Goal: Task Accomplishment & Management: Manage account settings

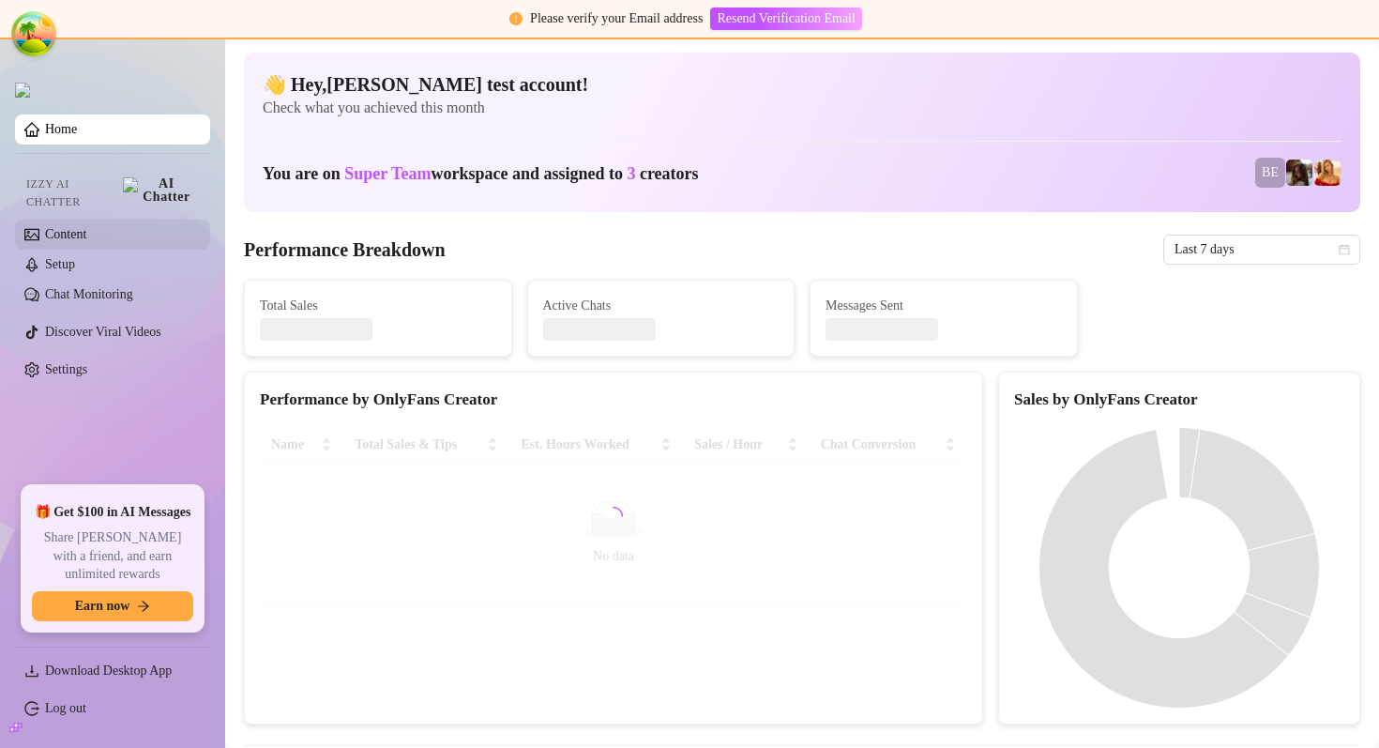
click at [86, 227] on link "Content" at bounding box center [65, 234] width 41 height 14
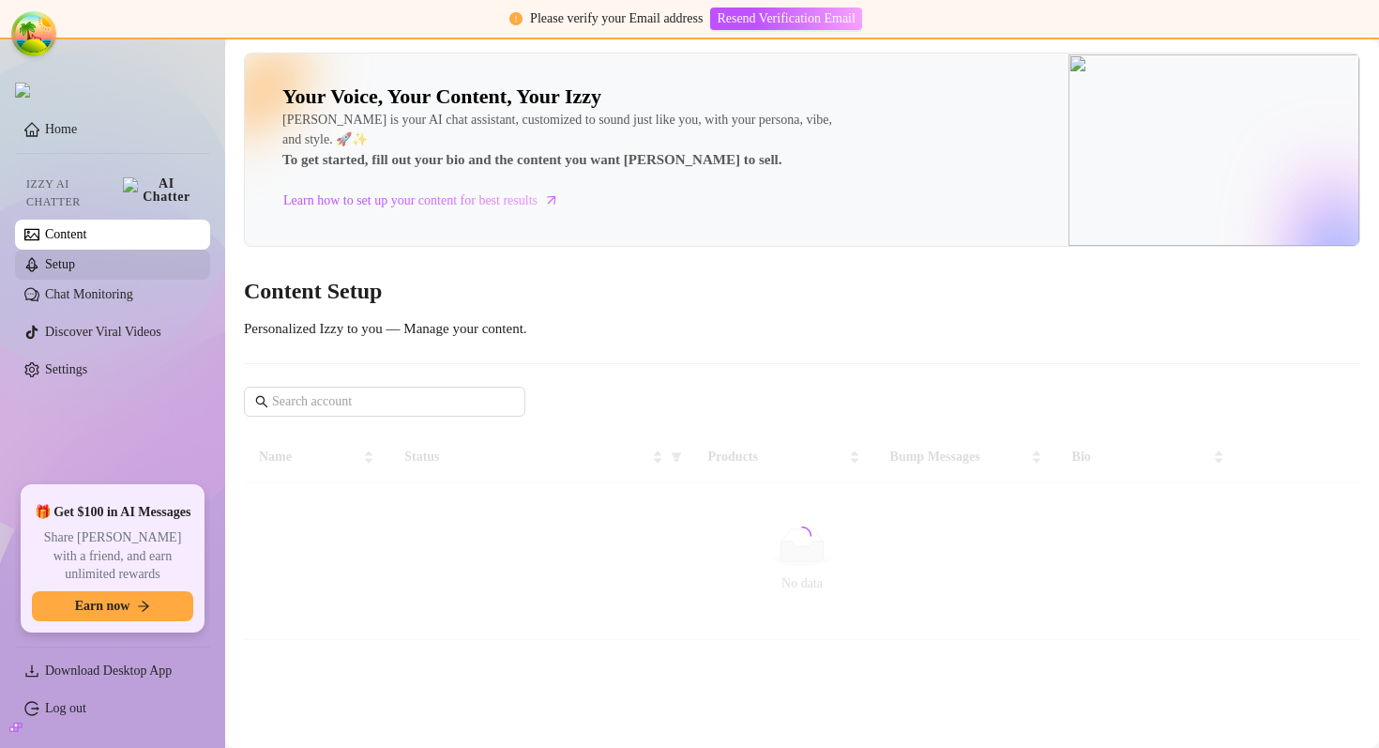
click at [75, 257] on link "Setup" at bounding box center [60, 264] width 30 height 14
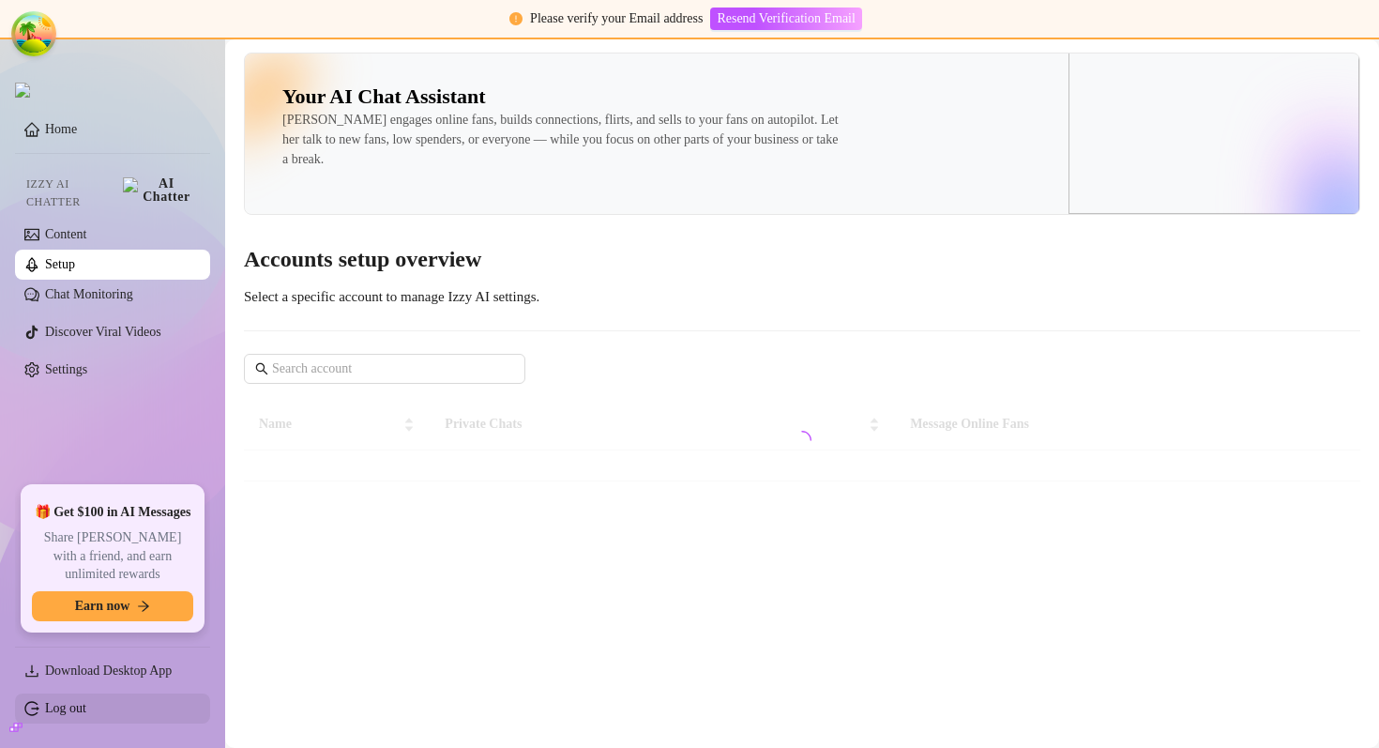
click at [86, 706] on link "Log out" at bounding box center [65, 708] width 41 height 14
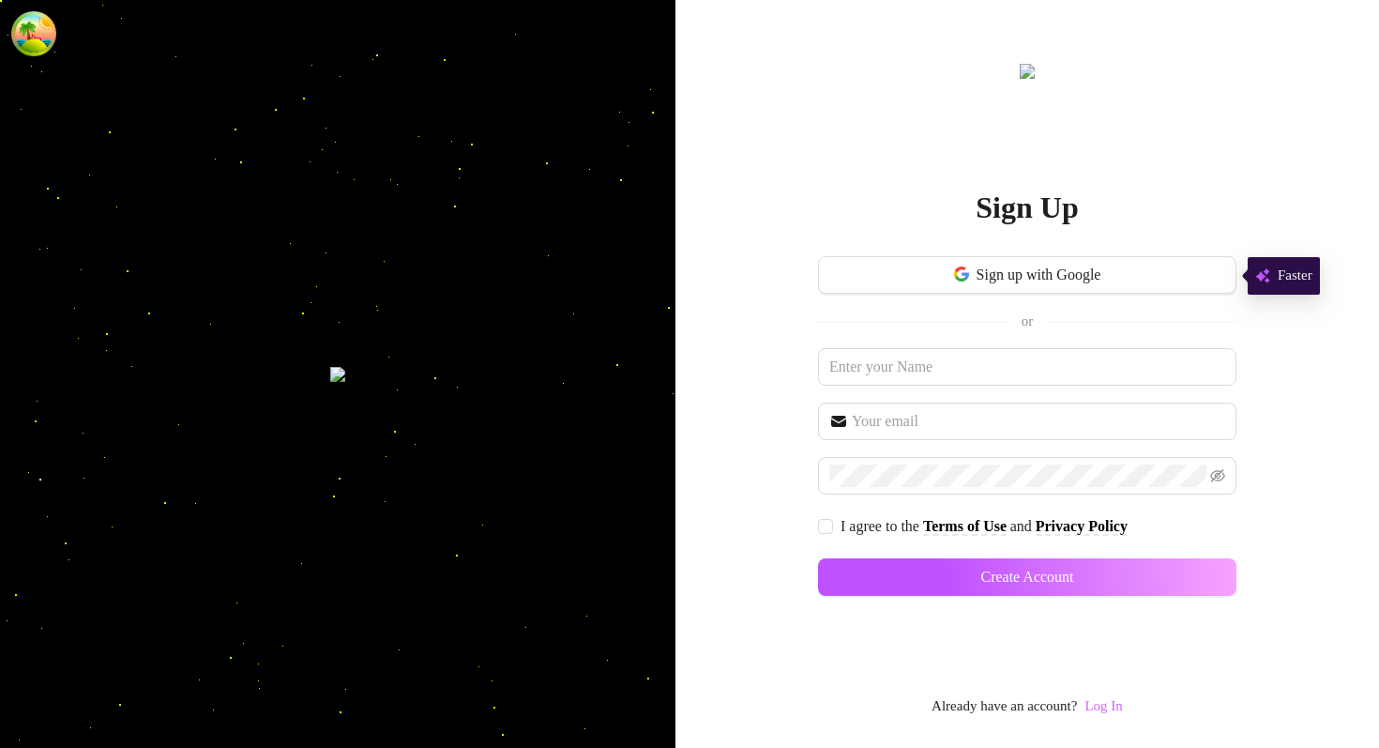
click at [1101, 704] on link "Log In" at bounding box center [1104, 705] width 38 height 15
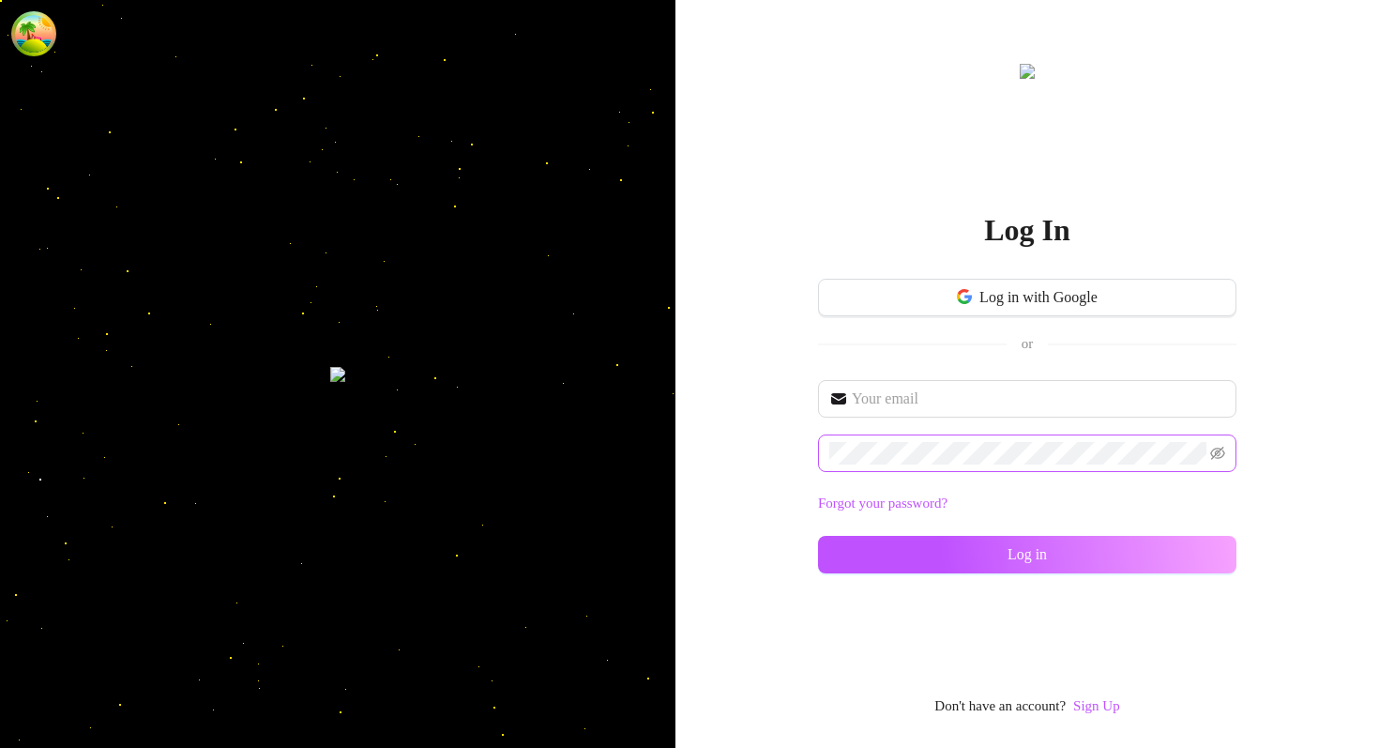
click at [898, 438] on span at bounding box center [1027, 453] width 419 height 38
type input "[EMAIL_ADDRESS][DOMAIN_NAME]"
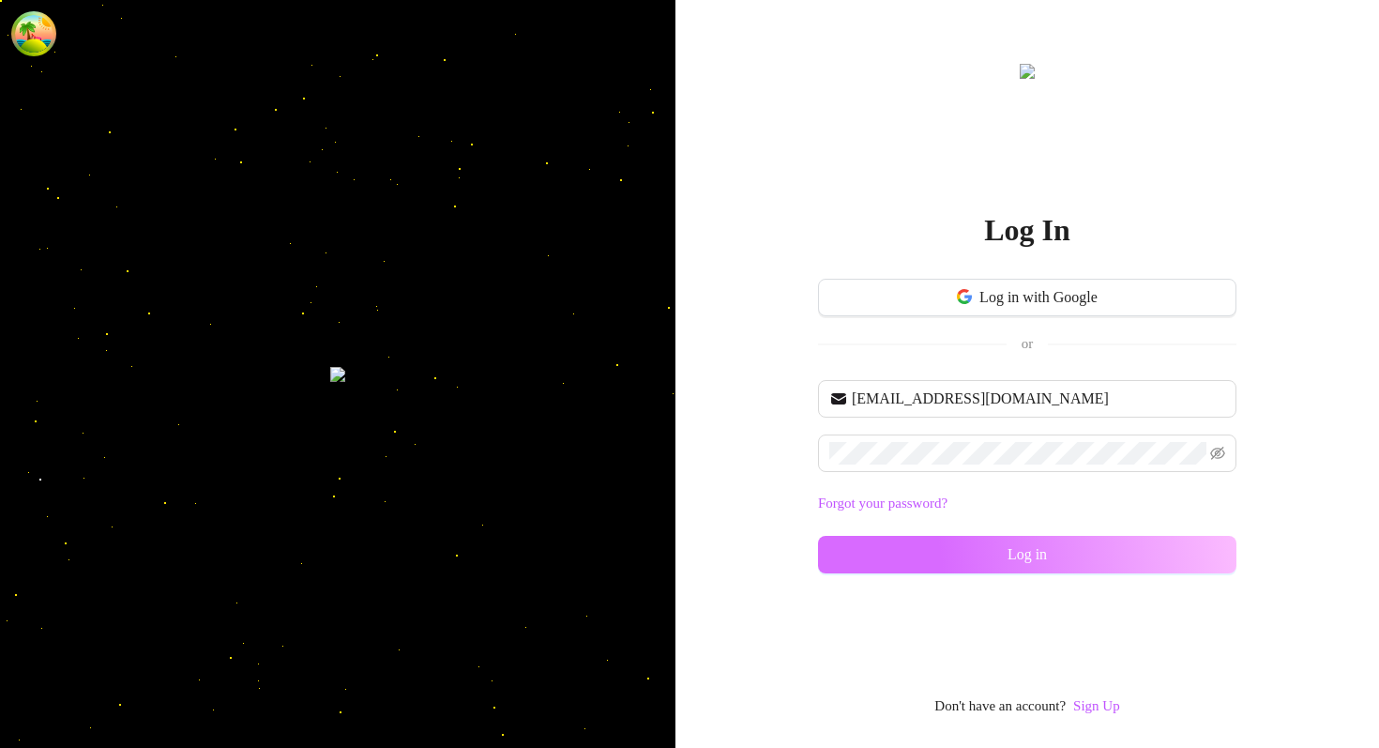
click at [949, 553] on button "Log in" at bounding box center [1027, 555] width 419 height 38
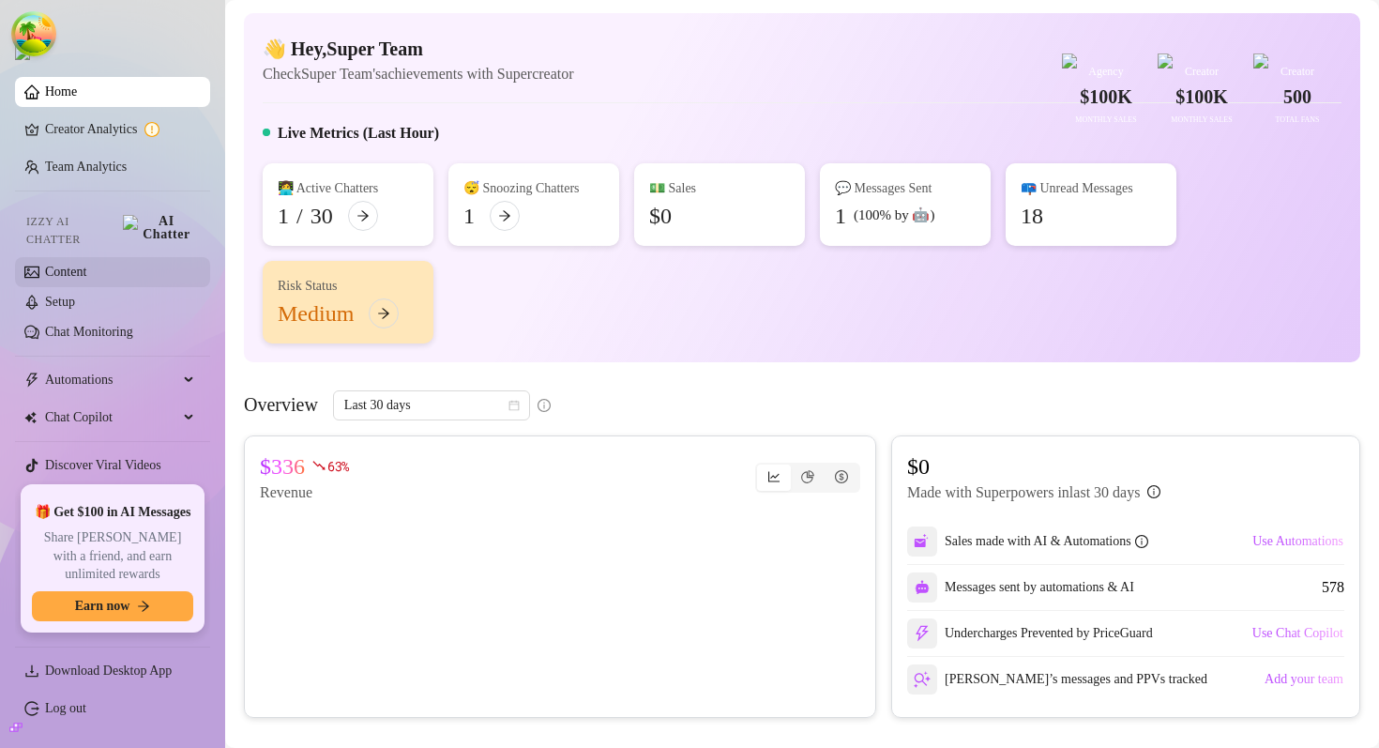
click at [84, 265] on link "Content" at bounding box center [65, 272] width 41 height 14
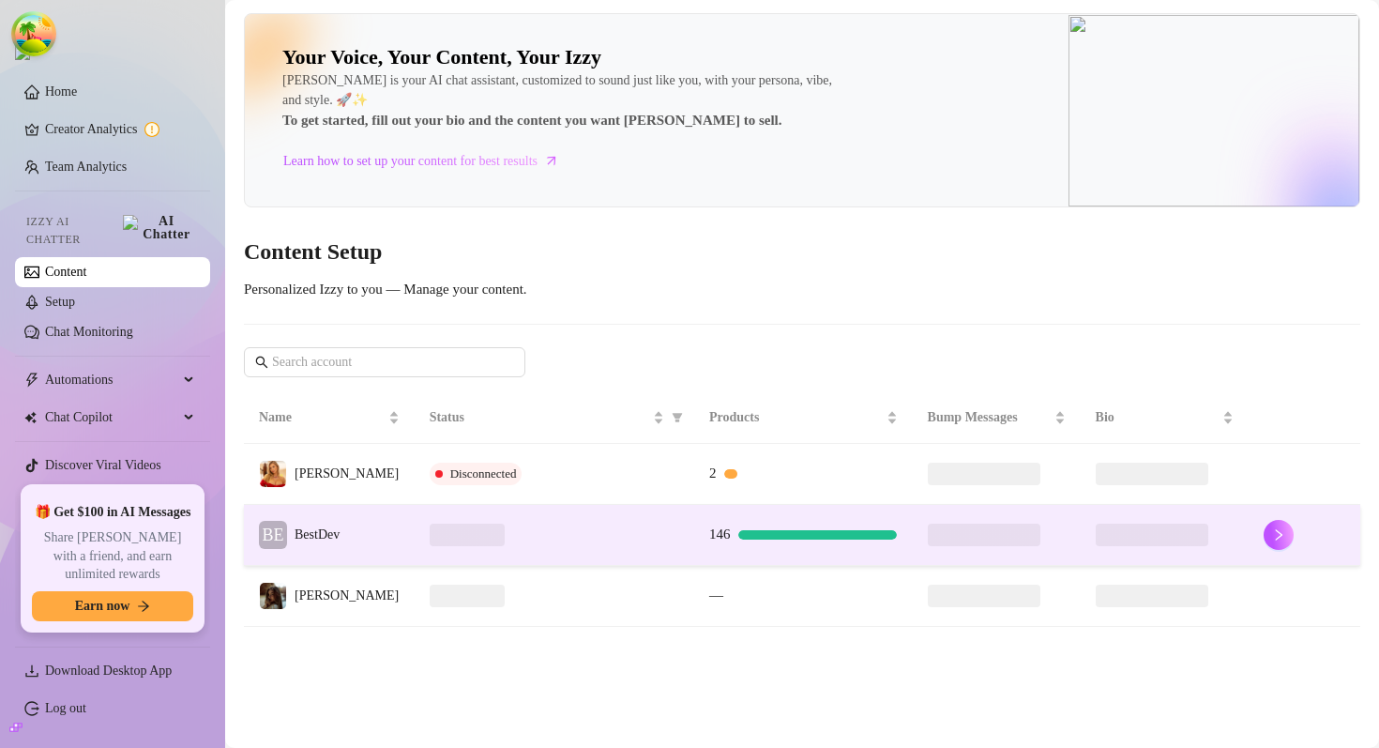
click at [430, 529] on span at bounding box center [467, 535] width 75 height 23
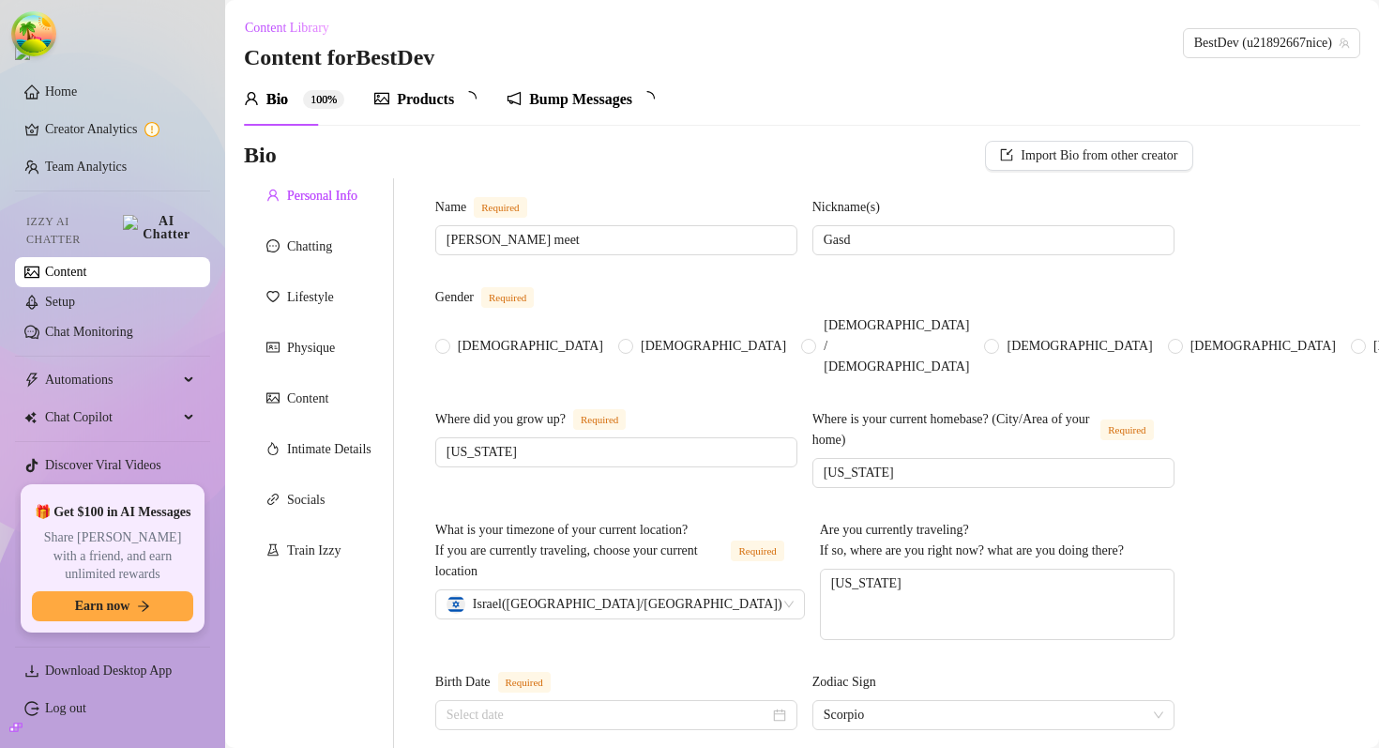
radio input "true"
type input "[DATE]"
click at [427, 94] on div "Products" at bounding box center [425, 99] width 57 height 23
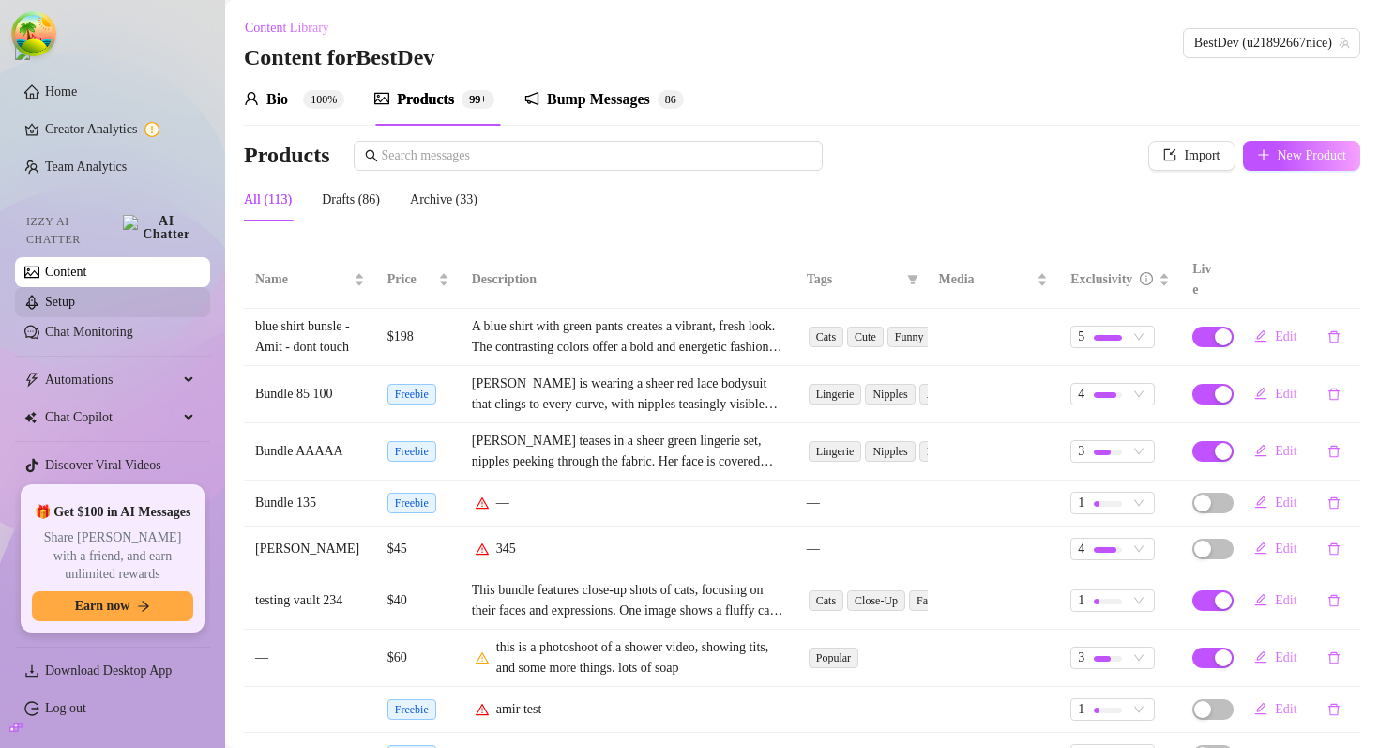
click at [75, 295] on link "Setup" at bounding box center [60, 302] width 30 height 14
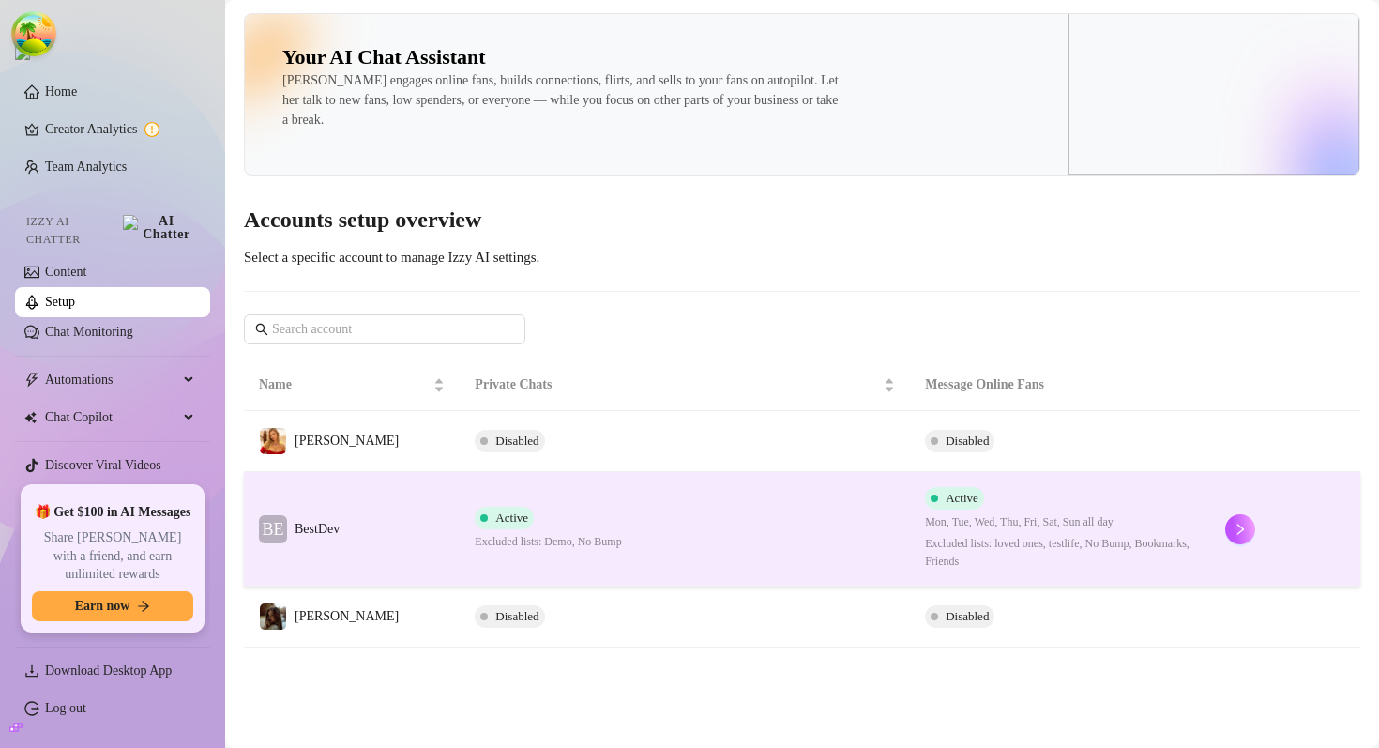
click at [540, 515] on div "Active Excluded lists: Demo, No Bump" at bounding box center [548, 529] width 146 height 44
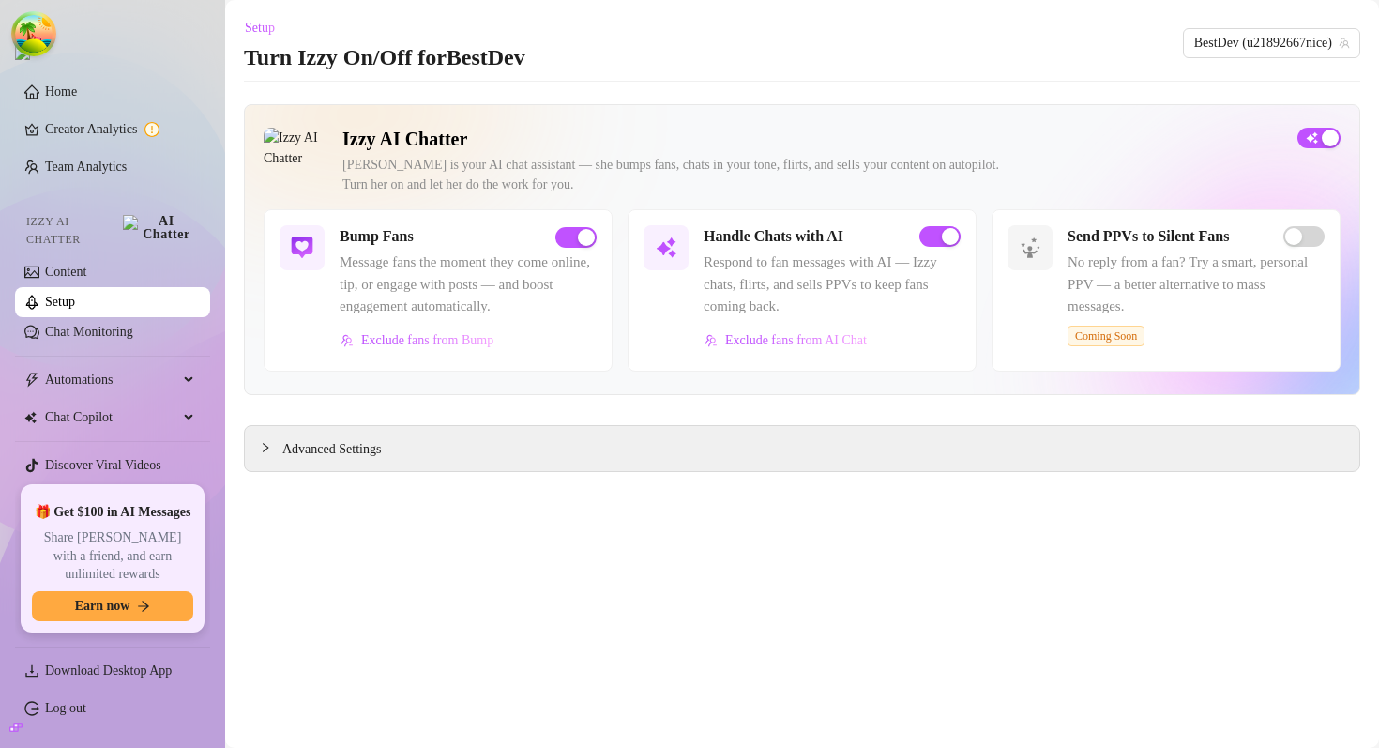
click at [366, 139] on h2 "Izzy AI Chatter" at bounding box center [813, 139] width 940 height 23
drag, startPoint x: 366, startPoint y: 139, endPoint x: 459, endPoint y: 139, distance: 92.9
click at [459, 139] on h2 "Izzy AI Chatter" at bounding box center [813, 139] width 940 height 23
copy h2 "Izzy AI Chatter"
click at [431, 164] on div "[PERSON_NAME] is your AI chat assistant — she bumps fans, chats in your tone, f…" at bounding box center [813, 174] width 940 height 39
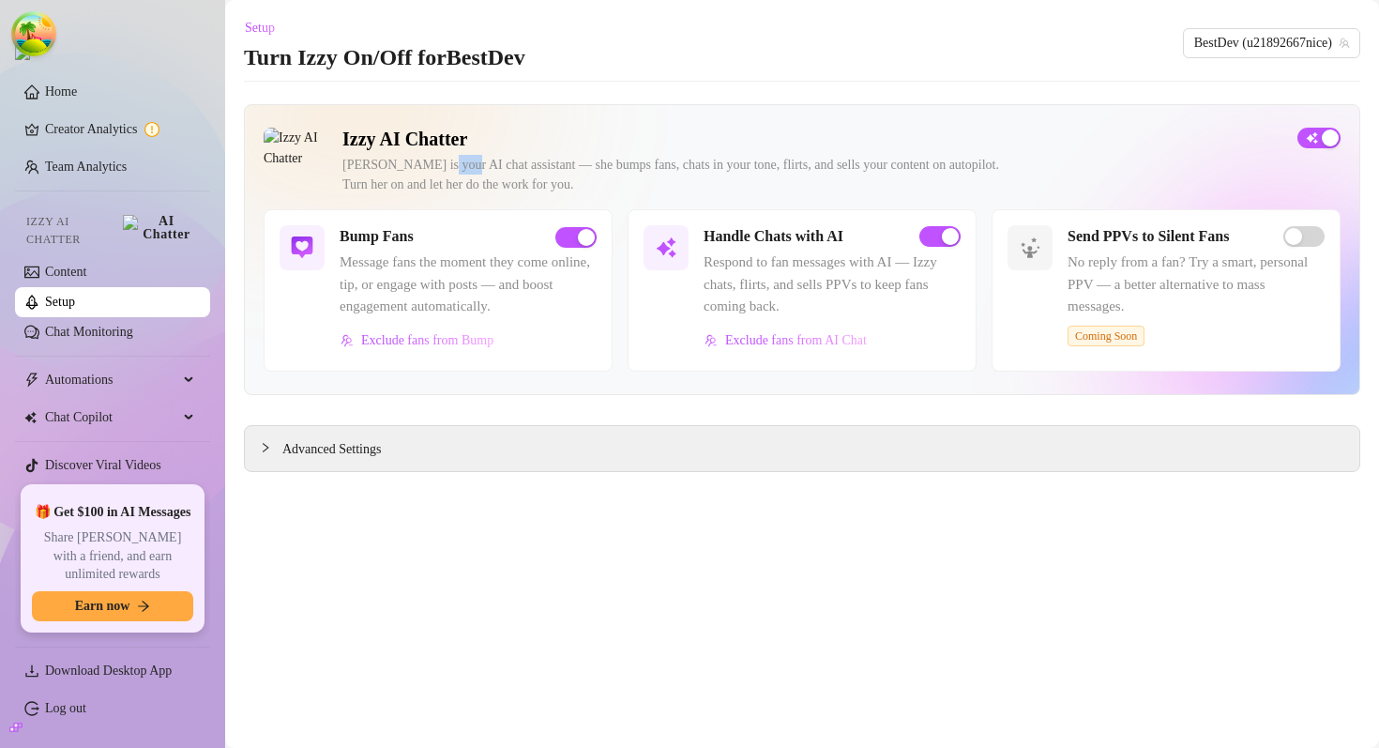
click at [431, 164] on div "[PERSON_NAME] is your AI chat assistant — she bumps fans, chats in your tone, f…" at bounding box center [813, 174] width 940 height 39
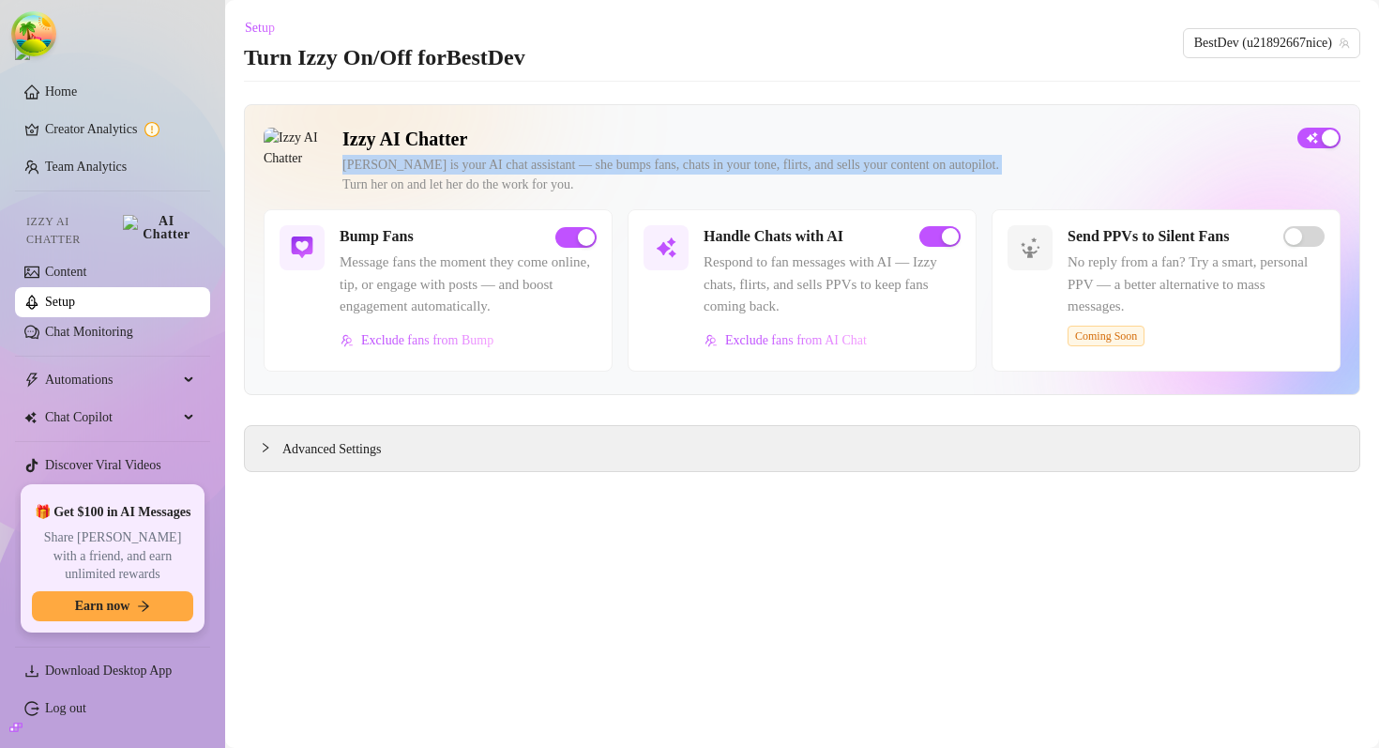
click at [431, 164] on div "[PERSON_NAME] is your AI chat assistant — she bumps fans, chats in your tone, f…" at bounding box center [813, 174] width 940 height 39
copy div "[PERSON_NAME] is your AI chat assistant — she bumps fans, chats in your tone, f…"
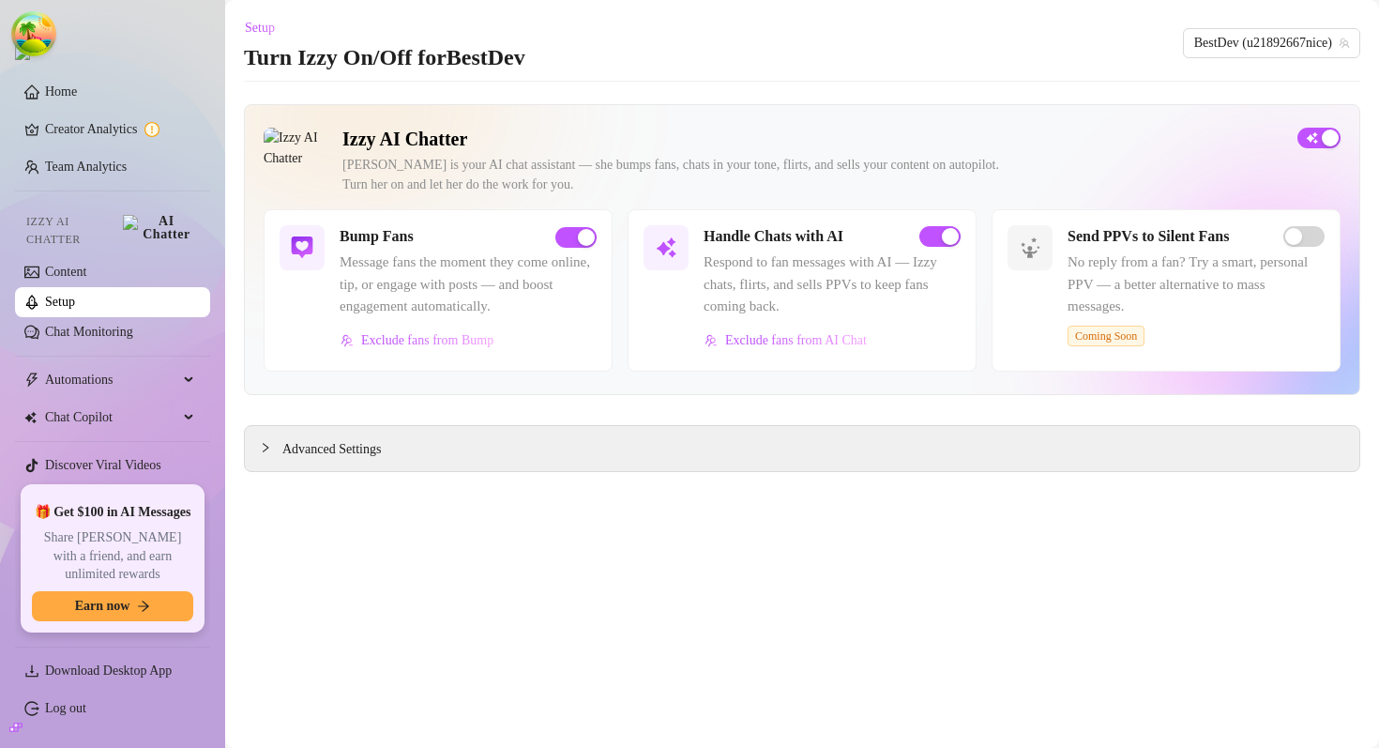
click at [764, 126] on div "Izzy AI Chatter [PERSON_NAME] is your AI chat assistant — she bumps fans, chats…" at bounding box center [802, 249] width 1117 height 291
click at [442, 343] on span "Exclude fans from Bump" at bounding box center [427, 340] width 132 height 15
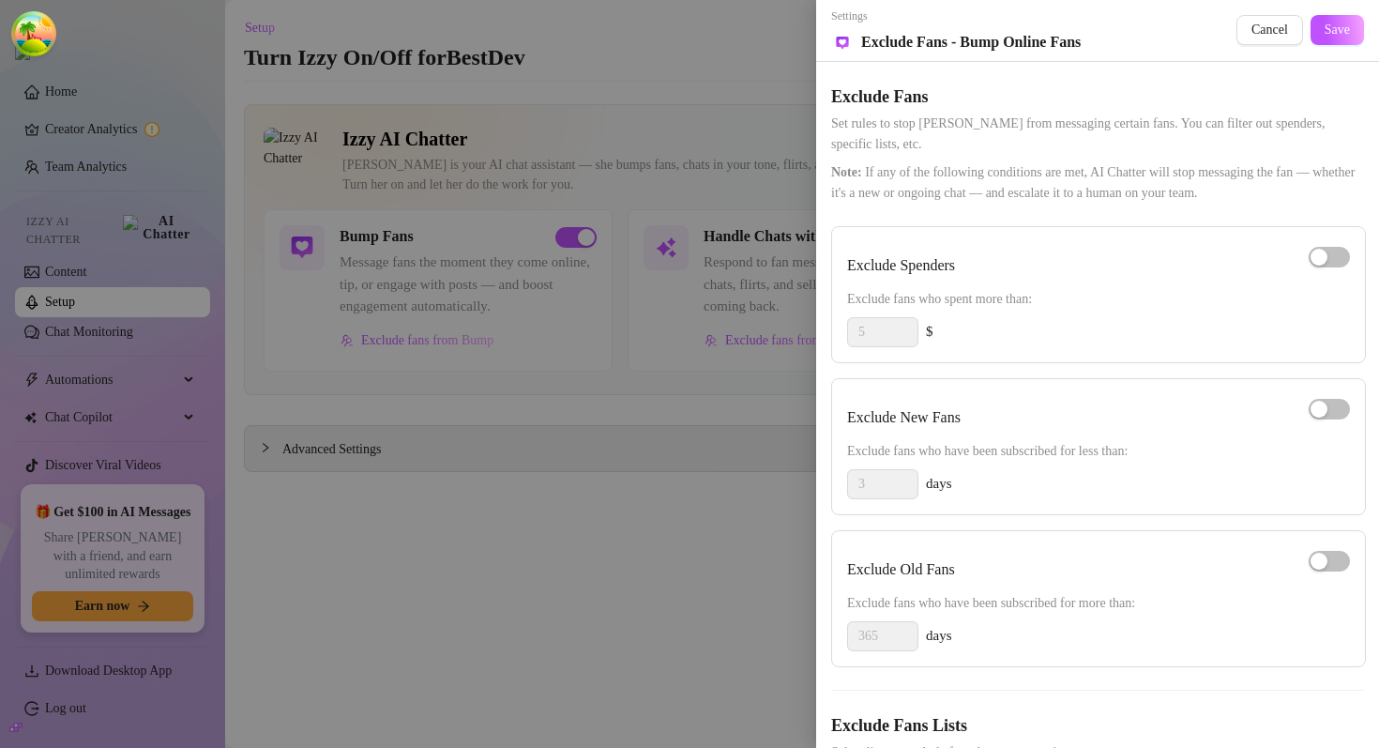
click at [564, 297] on div at bounding box center [689, 374] width 1379 height 748
